Goal: Find specific page/section: Find specific page/section

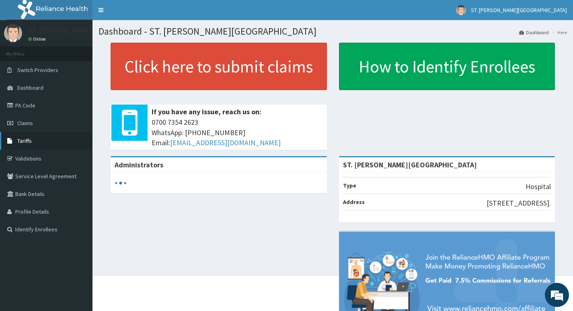
click at [29, 147] on link "Tariffs" at bounding box center [46, 141] width 92 height 18
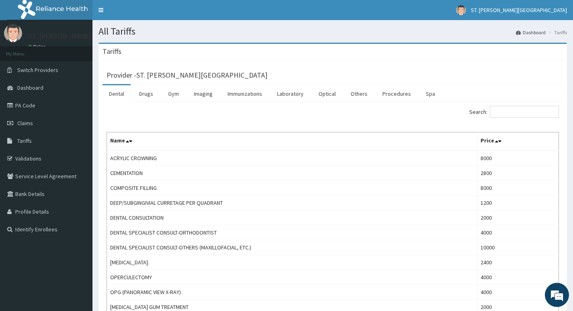
click at [118, 97] on link "Dental" at bounding box center [116, 93] width 28 height 17
click at [509, 114] on input "Search:" at bounding box center [523, 112] width 69 height 12
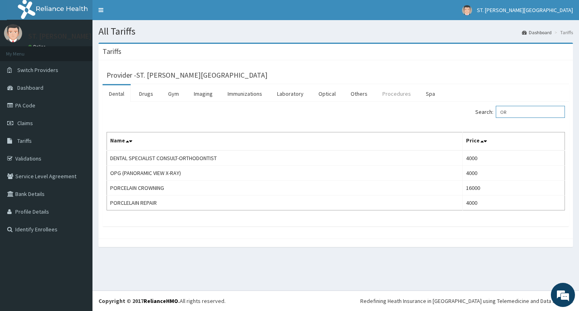
type input "OR"
click at [390, 97] on link "Procedures" at bounding box center [396, 93] width 41 height 17
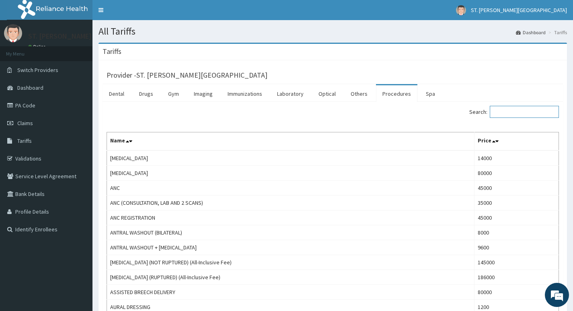
click at [530, 117] on input "Search:" at bounding box center [523, 112] width 69 height 12
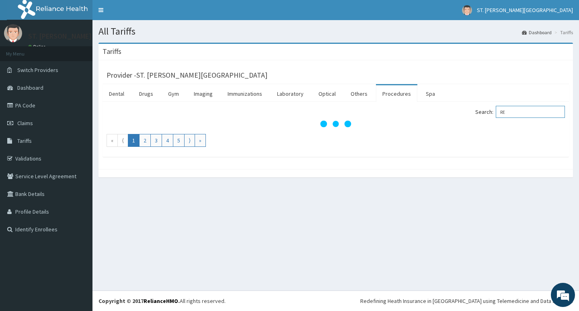
type input "R"
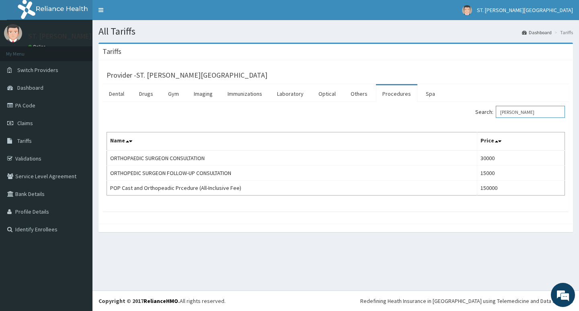
type input "[PERSON_NAME]"
click at [147, 92] on link "Drugs" at bounding box center [146, 93] width 27 height 17
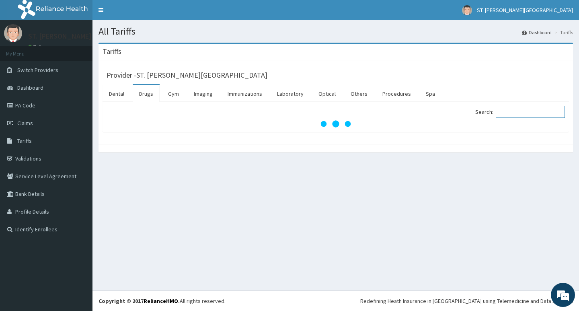
click at [540, 108] on input "Search:" at bounding box center [529, 112] width 69 height 12
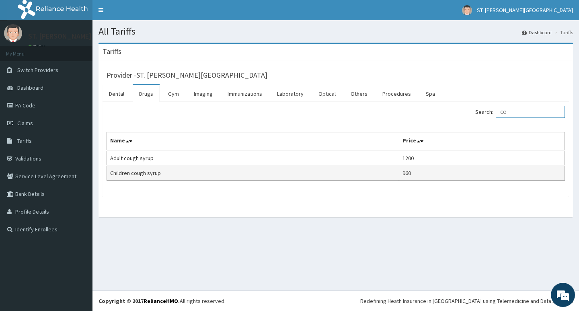
type input "C"
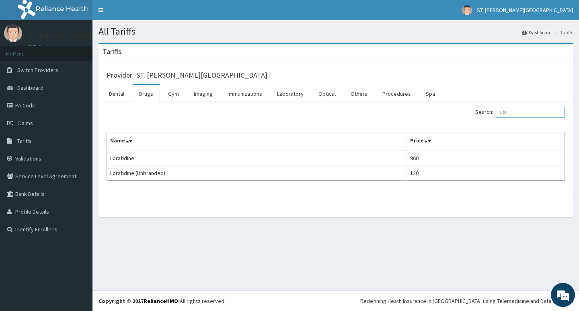
type input "L"
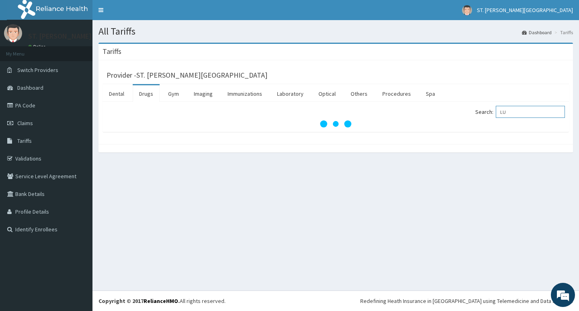
type input "L"
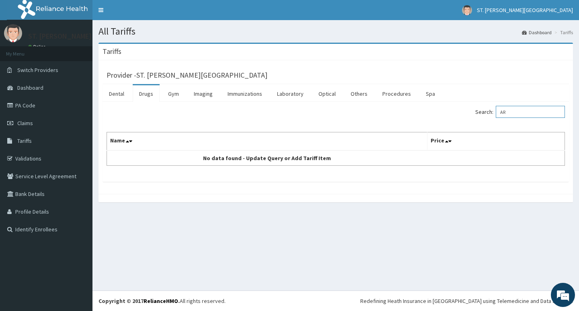
type input "A"
